Goal: Task Accomplishment & Management: Use online tool/utility

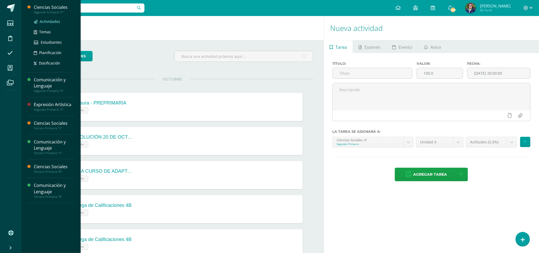
click at [49, 23] on span "Actividades" at bounding box center [50, 21] width 20 height 5
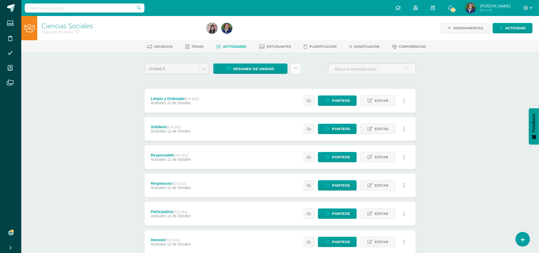
click at [299, 70] on link at bounding box center [296, 68] width 10 height 10
click at [287, 82] on link "Subir actividades en masa" at bounding box center [282, 85] width 59 height 13
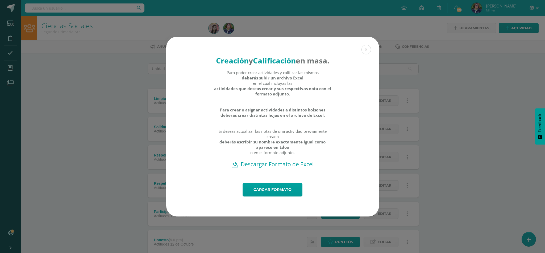
click at [263, 168] on h2 "Descargar Formato de Excel" at bounding box center [273, 163] width 194 height 7
click at [271, 193] on link "Cargar formato" at bounding box center [273, 190] width 60 height 14
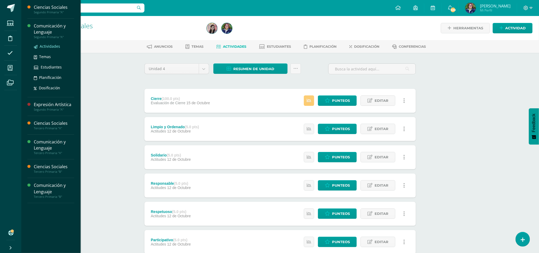
click at [51, 45] on span "Actividades" at bounding box center [50, 46] width 20 height 5
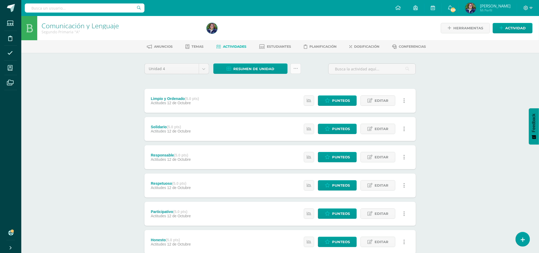
click at [295, 69] on icon at bounding box center [296, 68] width 5 height 5
click at [279, 82] on link "Subir actividades en masa" at bounding box center [282, 85] width 59 height 13
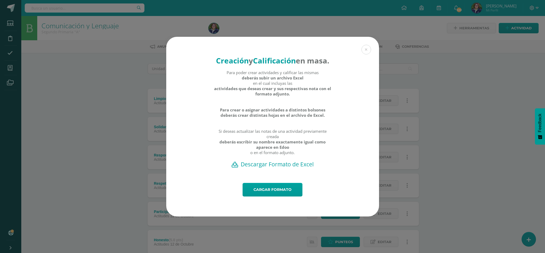
click at [279, 168] on h2 "Descargar Formato de Excel" at bounding box center [273, 163] width 194 height 7
click at [275, 195] on link "Cargar formato" at bounding box center [273, 190] width 60 height 14
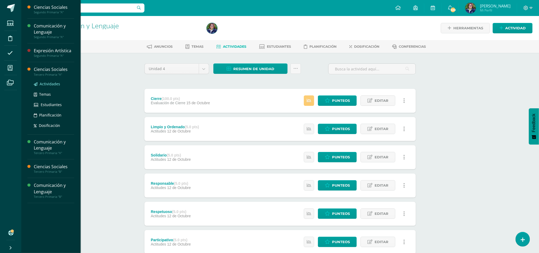
click at [43, 82] on span "Actividades" at bounding box center [50, 83] width 20 height 5
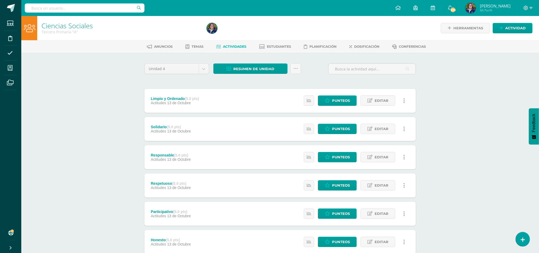
click at [533, 197] on div "Ciencias Sociales Tercero Primaria "A" Herramientas Detalle de asistencias Acti…" at bounding box center [280, 208] width 518 height 384
click at [299, 71] on link at bounding box center [296, 68] width 10 height 10
click at [297, 83] on link "Subir actividades en masa" at bounding box center [282, 85] width 59 height 13
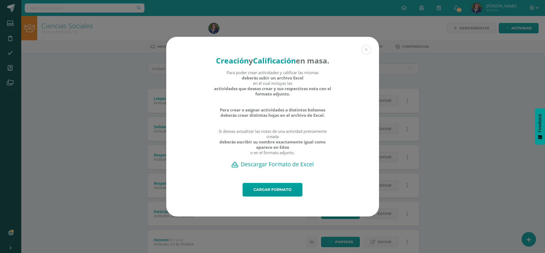
click at [280, 168] on h2 "Descargar Formato de Excel" at bounding box center [273, 163] width 194 height 7
click at [268, 189] on link "Cargar formato" at bounding box center [273, 190] width 60 height 14
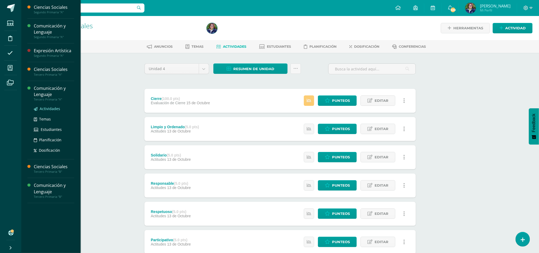
click at [49, 107] on span "Actividades" at bounding box center [50, 108] width 20 height 5
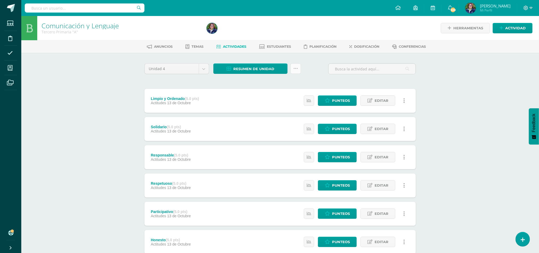
click at [297, 66] on icon at bounding box center [296, 68] width 5 height 5
click at [290, 81] on link "Subir actividades en masa" at bounding box center [282, 85] width 59 height 13
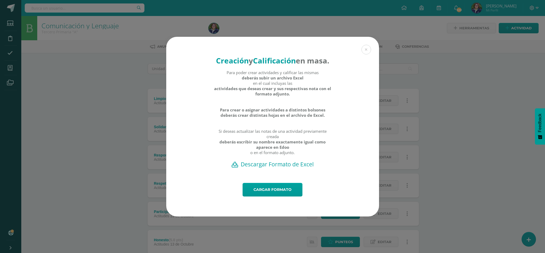
click at [272, 168] on h2 "Descargar Formato de Excel" at bounding box center [273, 163] width 194 height 7
click at [276, 196] on link "Cargar formato" at bounding box center [273, 190] width 60 height 14
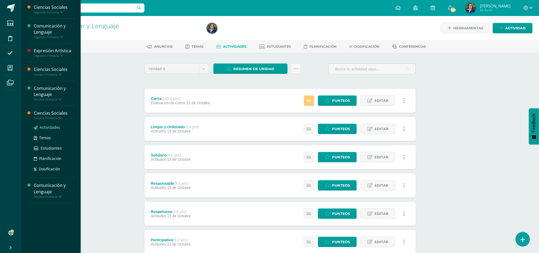
click at [51, 129] on span "Actividades" at bounding box center [50, 127] width 20 height 5
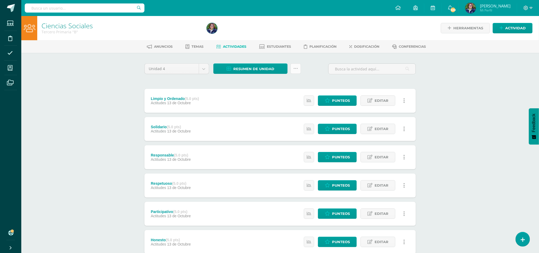
click at [292, 70] on link at bounding box center [296, 68] width 10 height 10
click at [280, 84] on link "Subir actividades en masa" at bounding box center [282, 85] width 59 height 13
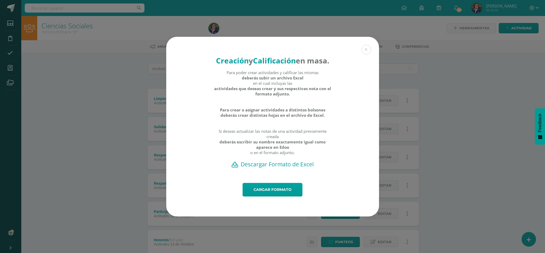
click at [283, 168] on h2 "Descargar Formato de Excel" at bounding box center [273, 163] width 194 height 7
click at [282, 196] on link "Cargar formato" at bounding box center [273, 190] width 60 height 14
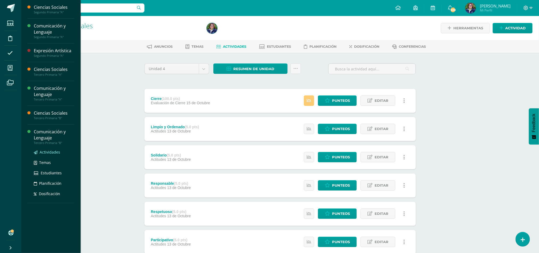
click at [47, 150] on span "Actividades" at bounding box center [50, 151] width 20 height 5
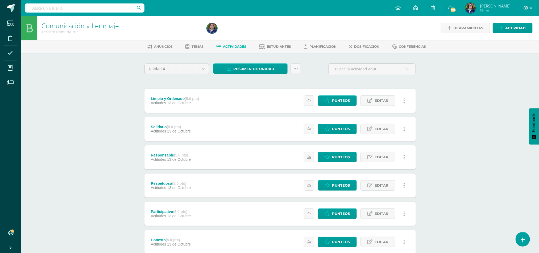
click at [289, 66] on div "Resumen de unidad Descargar como HTML Descargar como PDF Descargar como XLS Sub…" at bounding box center [257, 68] width 88 height 10
click at [293, 72] on link at bounding box center [296, 68] width 10 height 10
click at [290, 85] on link "Subir actividades en masa" at bounding box center [282, 85] width 59 height 13
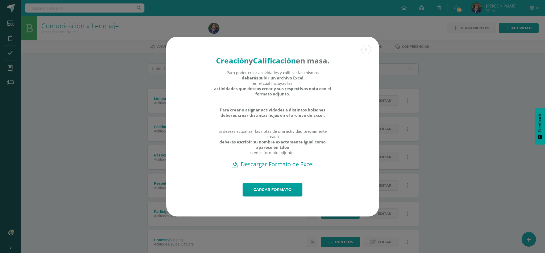
click at [307, 167] on h2 "Descargar Formato de Excel" at bounding box center [273, 163] width 194 height 7
drag, startPoint x: 276, startPoint y: 188, endPoint x: 276, endPoint y: 194, distance: 6.1
click at [276, 194] on div "Creación y Calificación en masa. Para poder crear actividades y calificar las m…" at bounding box center [272, 126] width 213 height 179
click at [276, 194] on link "Cargar formato" at bounding box center [273, 190] width 60 height 14
